Goal: Task Accomplishment & Management: Use online tool/utility

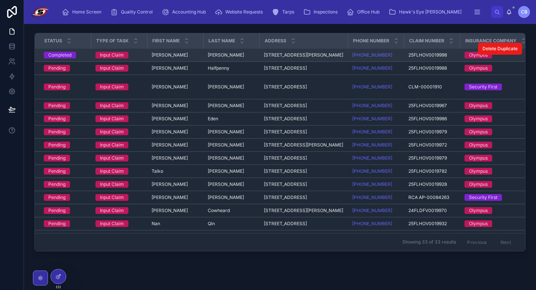
click at [89, 55] on td "Completed" at bounding box center [63, 55] width 56 height 13
click at [100, 55] on span "Input Claim" at bounding box center [111, 55] width 33 height 7
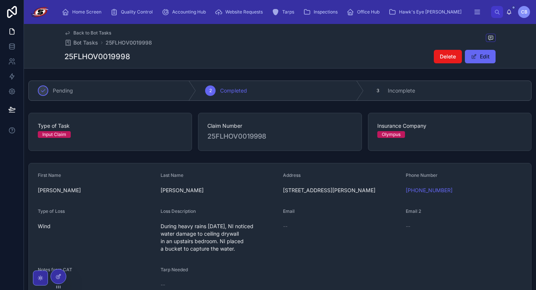
click at [62, 133] on div "Input Claim" at bounding box center [54, 134] width 24 height 7
click at [61, 135] on div "Input Claim" at bounding box center [54, 134] width 24 height 7
click at [86, 31] on span "Back to Bot Tasks" at bounding box center [92, 33] width 38 height 6
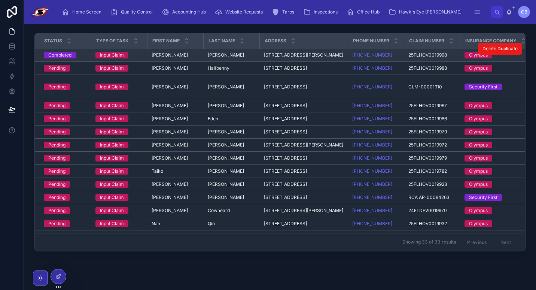
click at [122, 56] on div "Input Claim" at bounding box center [112, 55] width 24 height 7
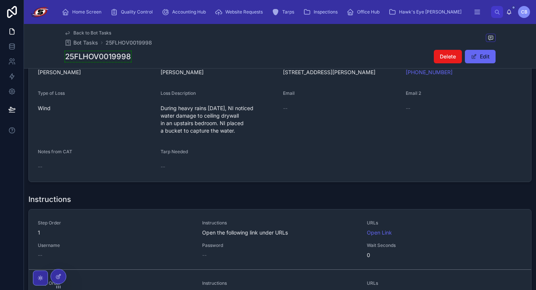
click at [95, 34] on span "Back to Bot Tasks" at bounding box center [92, 33] width 38 height 6
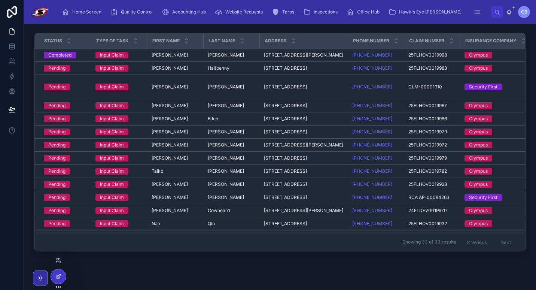
click at [55, 274] on div at bounding box center [58, 276] width 15 height 14
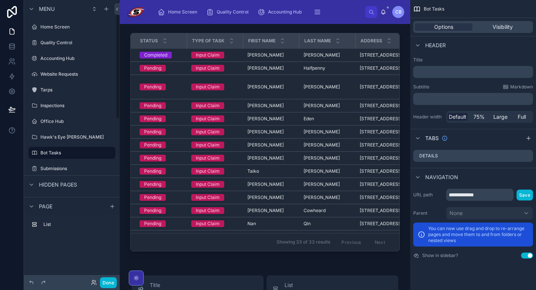
scroll to position [4, 0]
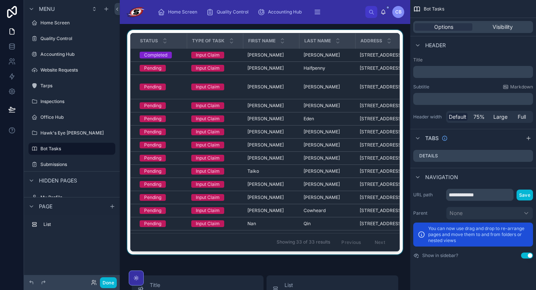
click at [352, 97] on div at bounding box center [265, 143] width 278 height 227
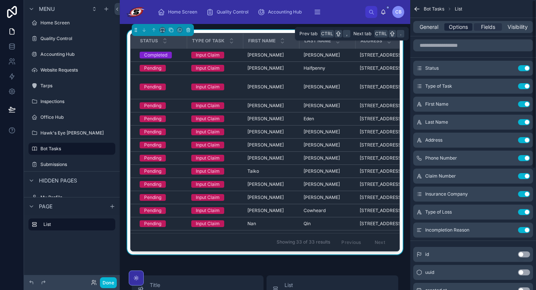
click at [453, 25] on span "Options" at bounding box center [458, 26] width 19 height 7
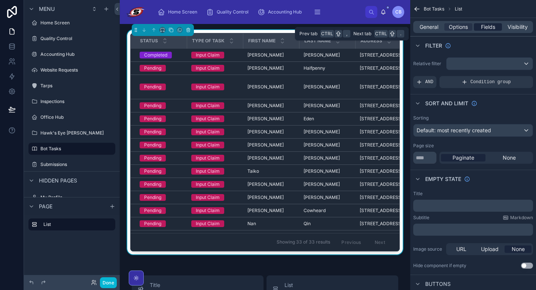
click at [481, 24] on span "Fields" at bounding box center [488, 26] width 14 height 7
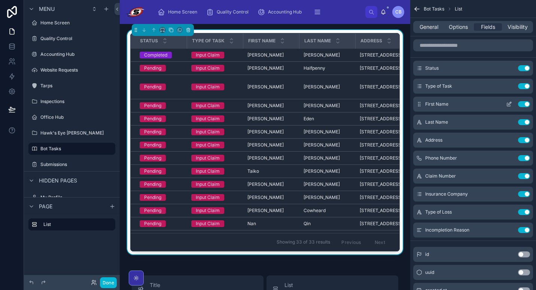
click at [523, 103] on button "Use setting" at bounding box center [524, 104] width 12 height 6
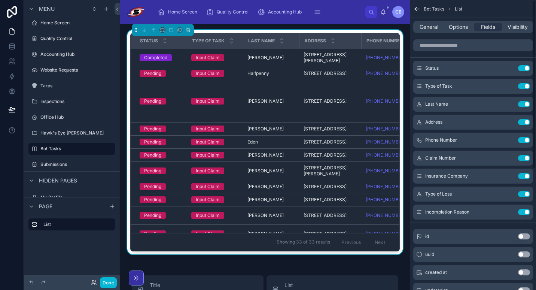
click at [523, 103] on button "Use setting" at bounding box center [524, 104] width 12 height 6
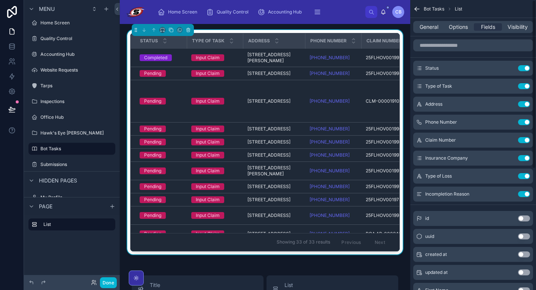
click at [523, 103] on button "Use setting" at bounding box center [524, 104] width 12 height 6
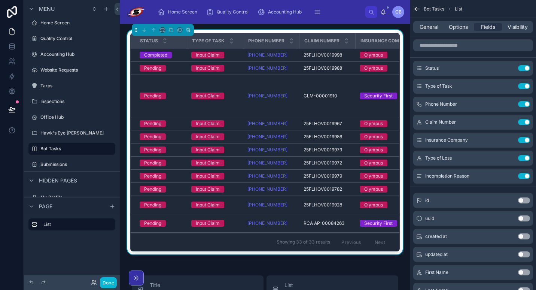
click at [523, 103] on button "Use setting" at bounding box center [524, 104] width 12 height 6
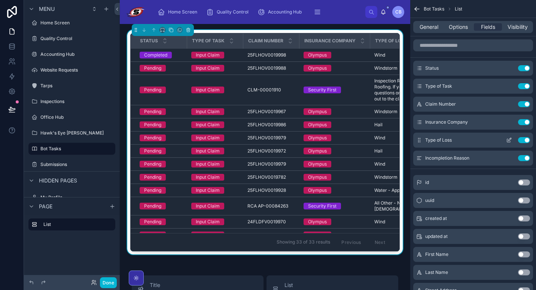
click at [525, 140] on button "Use setting" at bounding box center [524, 140] width 12 height 6
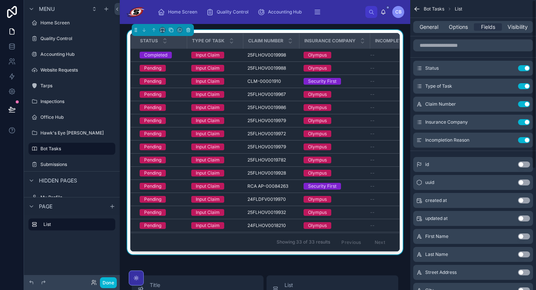
click at [525, 140] on button "Use setting" at bounding box center [524, 140] width 12 height 6
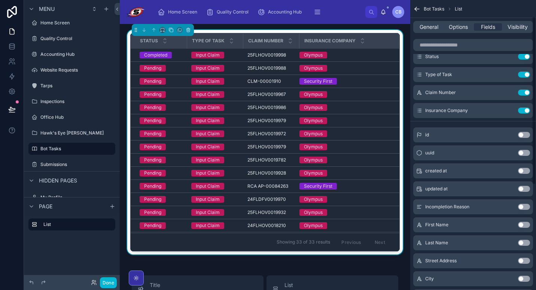
scroll to position [0, 0]
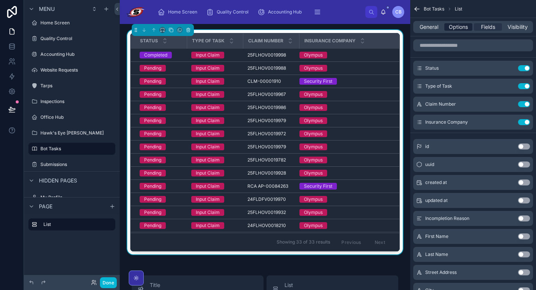
click at [456, 30] on span "Options" at bounding box center [458, 26] width 19 height 7
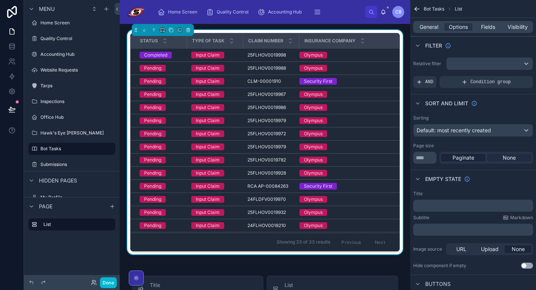
click at [493, 155] on div "None" at bounding box center [509, 157] width 45 height 7
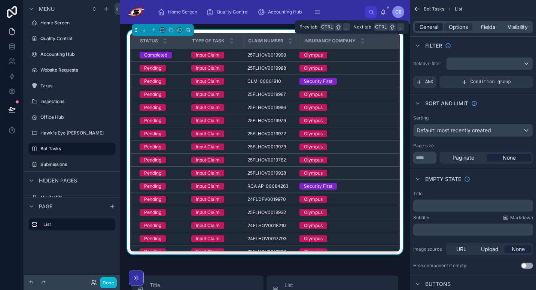
click at [429, 25] on span "General" at bounding box center [428, 26] width 19 height 7
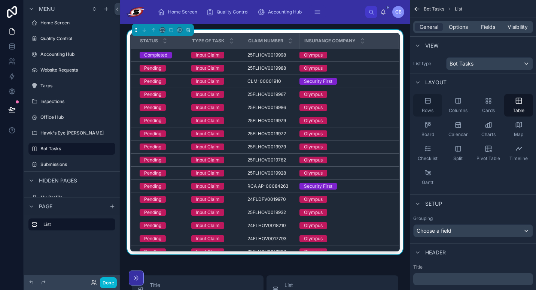
click at [431, 103] on icon "scrollable content" at bounding box center [427, 100] width 7 height 7
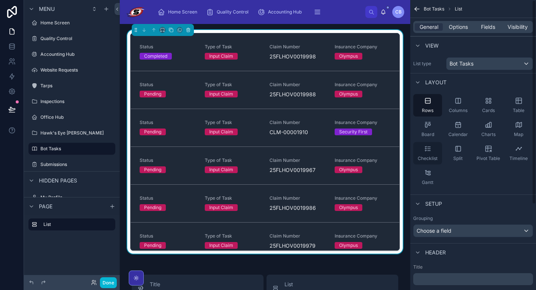
click at [426, 153] on div "Checklist" at bounding box center [427, 153] width 29 height 22
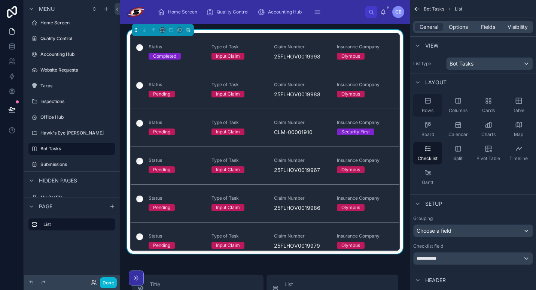
click at [429, 106] on div "Rows" at bounding box center [427, 105] width 29 height 22
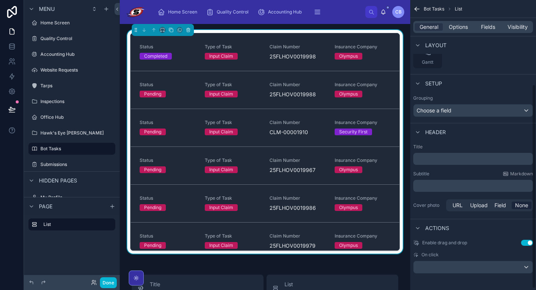
scroll to position [122, 0]
click at [446, 265] on div "scrollable content" at bounding box center [472, 265] width 119 height 12
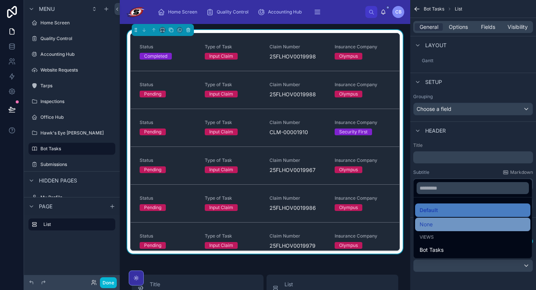
click at [438, 226] on div "None" at bounding box center [472, 224] width 106 height 9
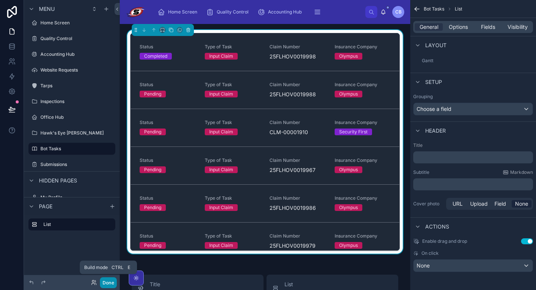
click at [107, 282] on button "Done" at bounding box center [108, 282] width 17 height 11
